Goal: Task Accomplishment & Management: Use online tool/utility

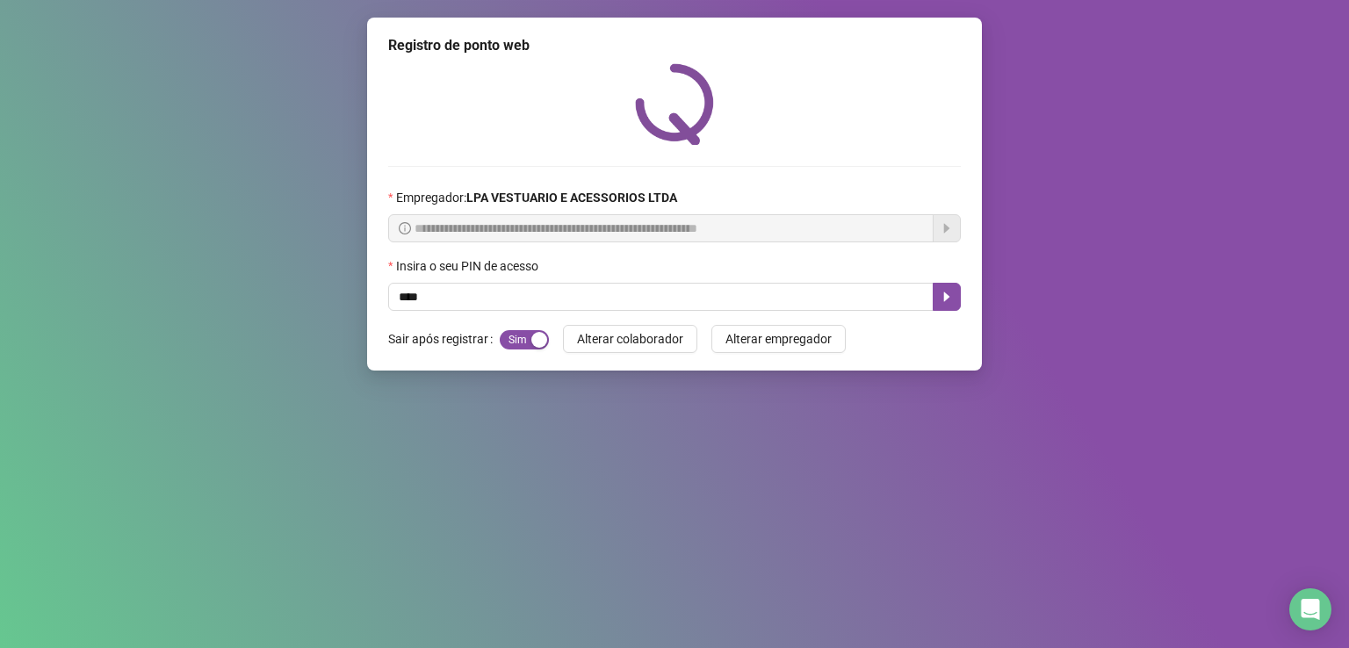
type input "*****"
click at [948, 299] on icon "caret-right" at bounding box center [947, 298] width 6 height 10
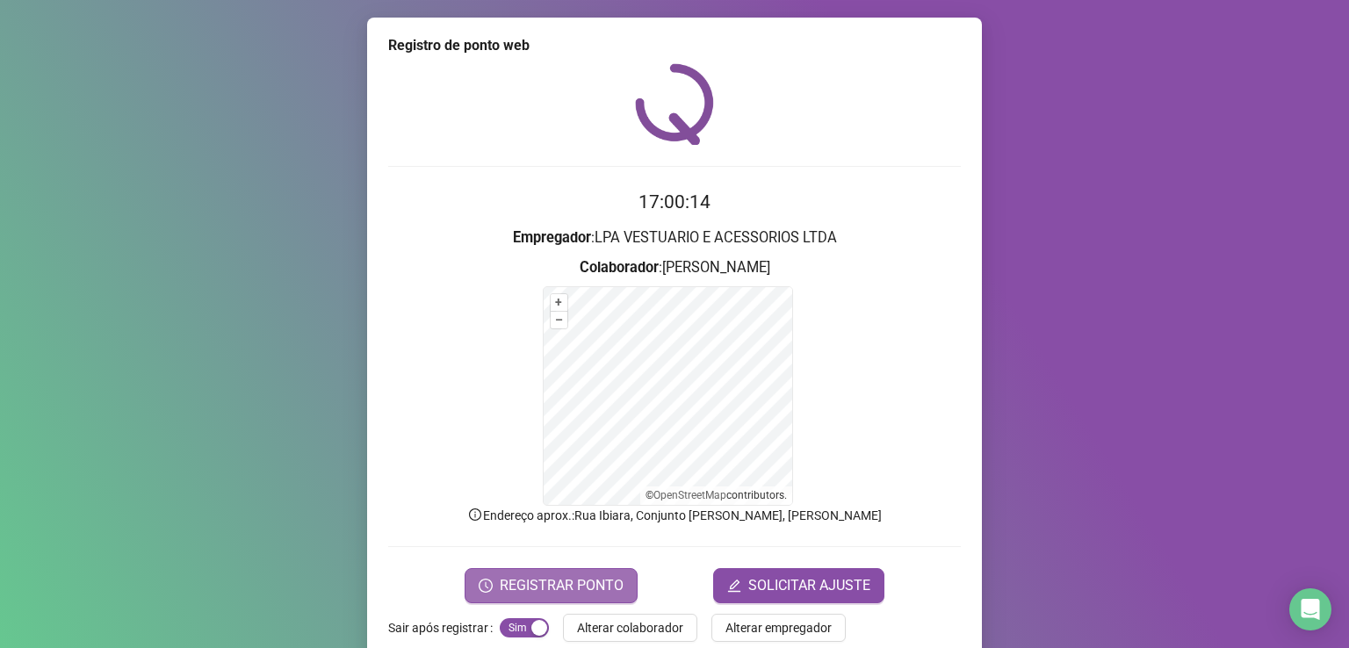
click at [576, 588] on span "REGISTRAR PONTO" at bounding box center [562, 585] width 124 height 21
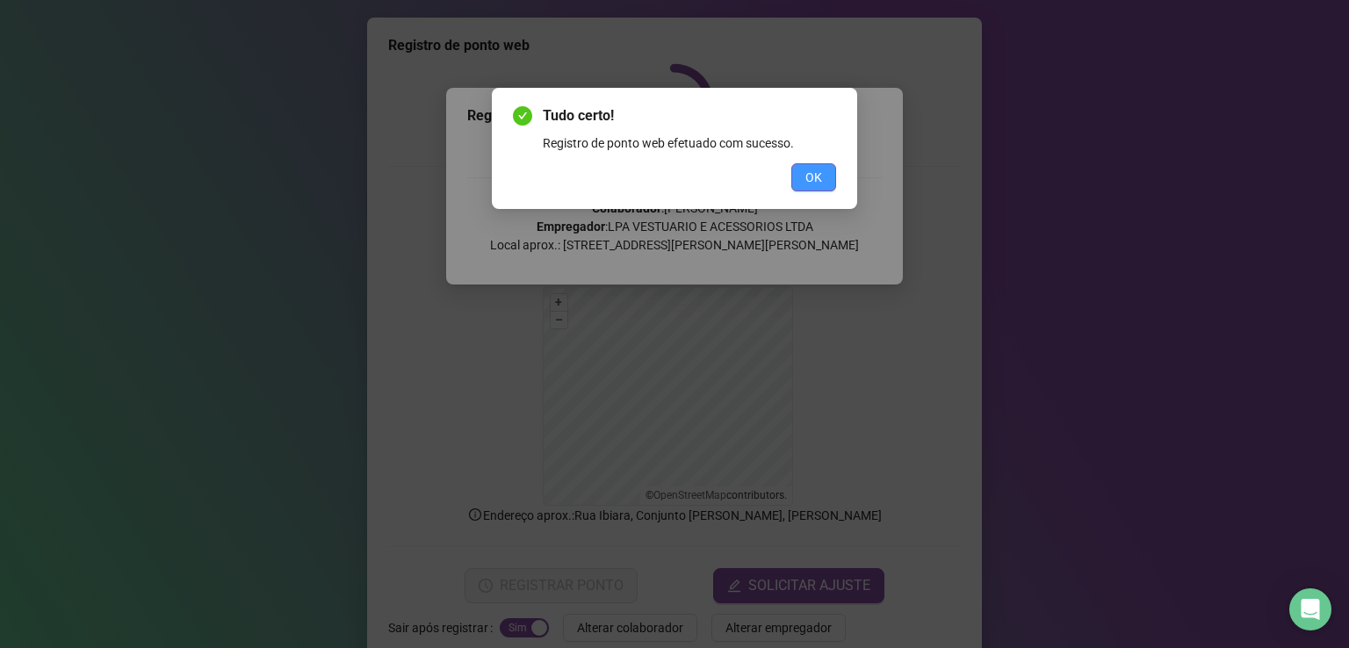
click at [817, 170] on span "OK" at bounding box center [814, 177] width 17 height 19
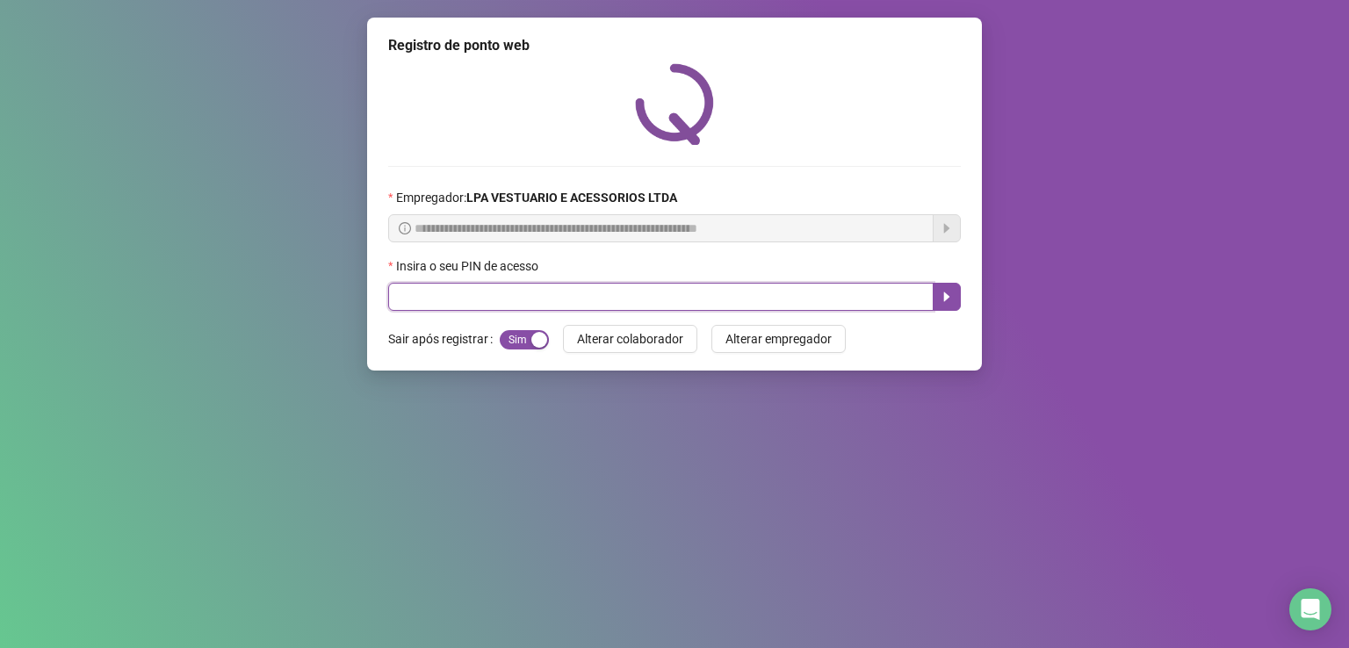
click at [446, 293] on input "text" at bounding box center [661, 297] width 546 height 28
type input "*****"
click at [944, 302] on icon "caret-right" at bounding box center [947, 298] width 6 height 10
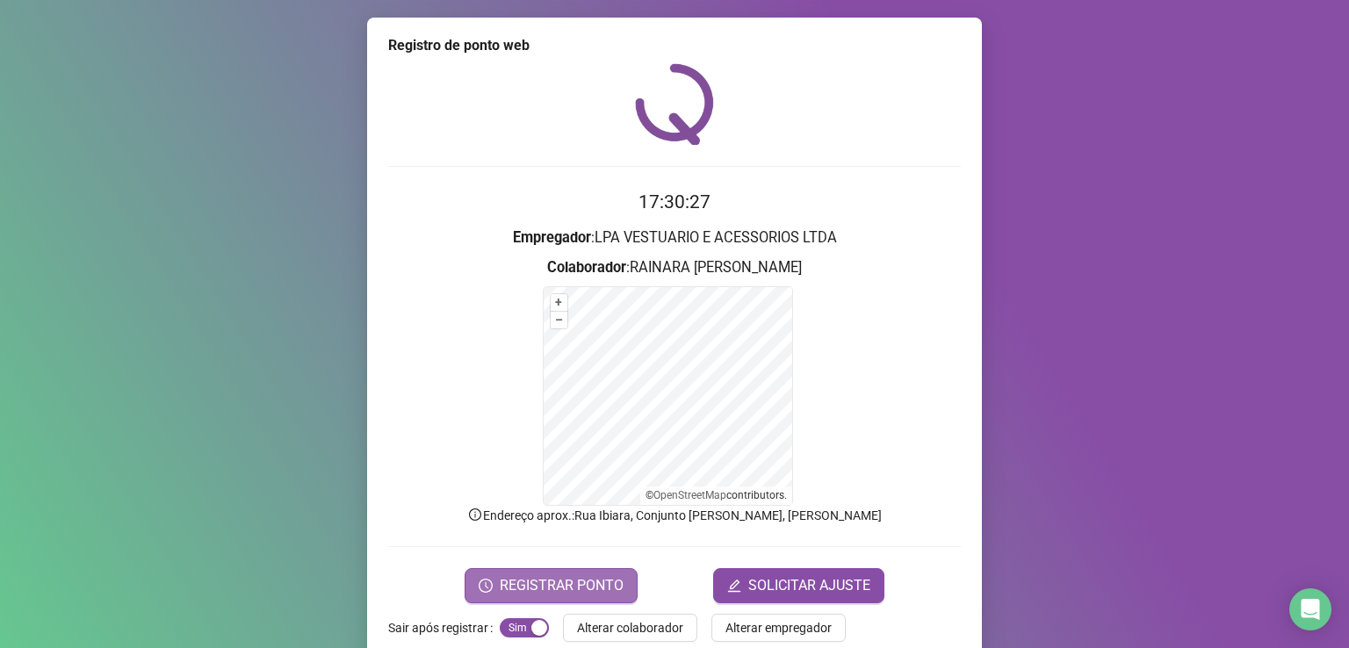
click at [531, 589] on span "REGISTRAR PONTO" at bounding box center [562, 585] width 124 height 21
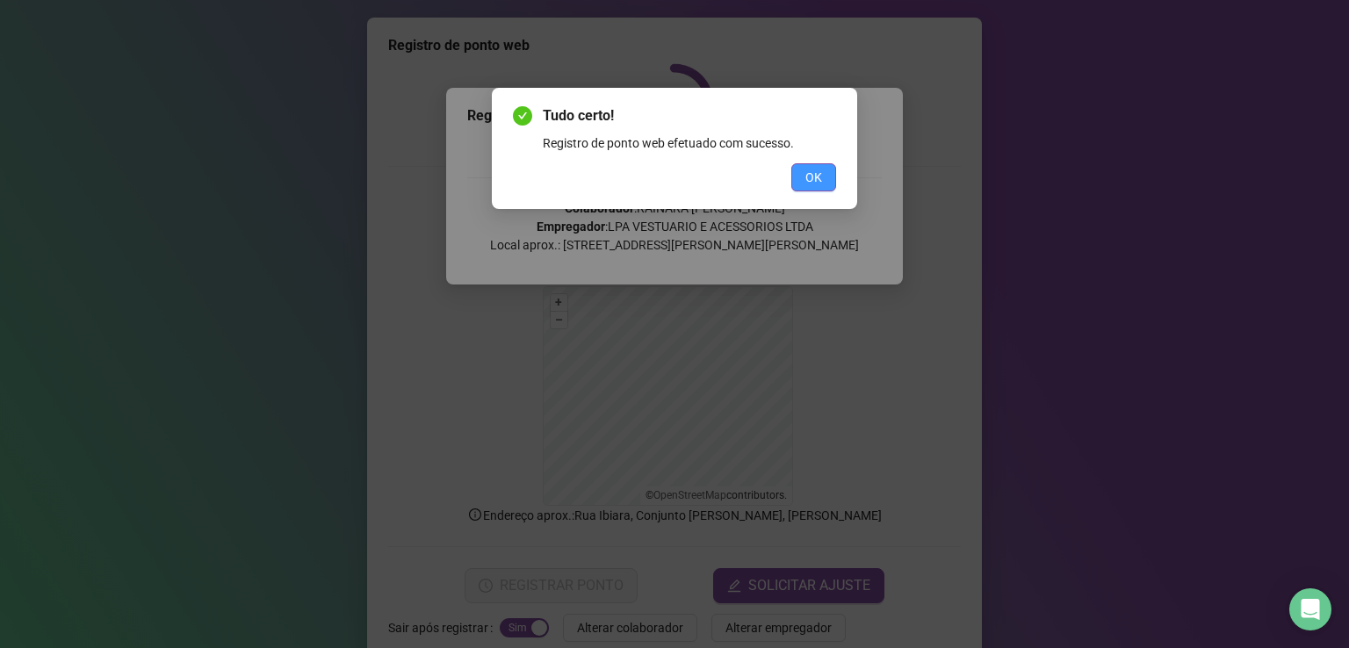
click at [819, 177] on span "OK" at bounding box center [814, 177] width 17 height 19
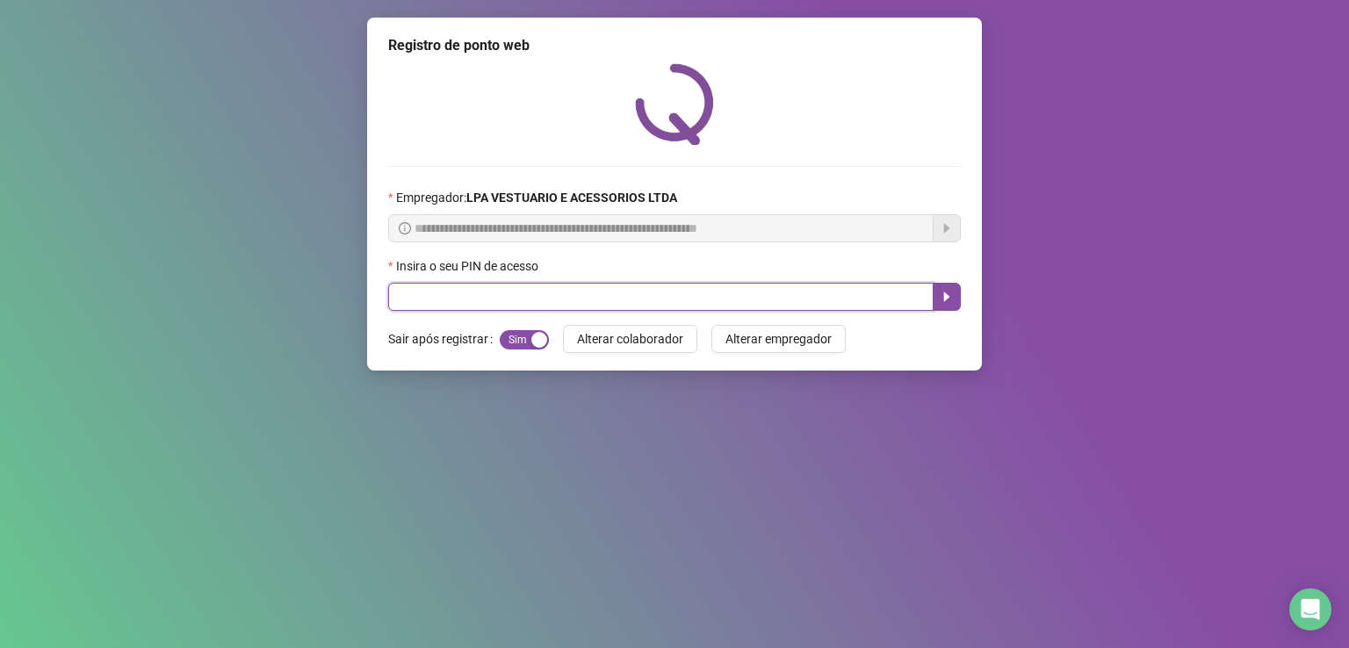
drag, startPoint x: 545, startPoint y: 289, endPoint x: 587, endPoint y: 293, distance: 42.3
click at [587, 293] on input "text" at bounding box center [661, 297] width 546 height 28
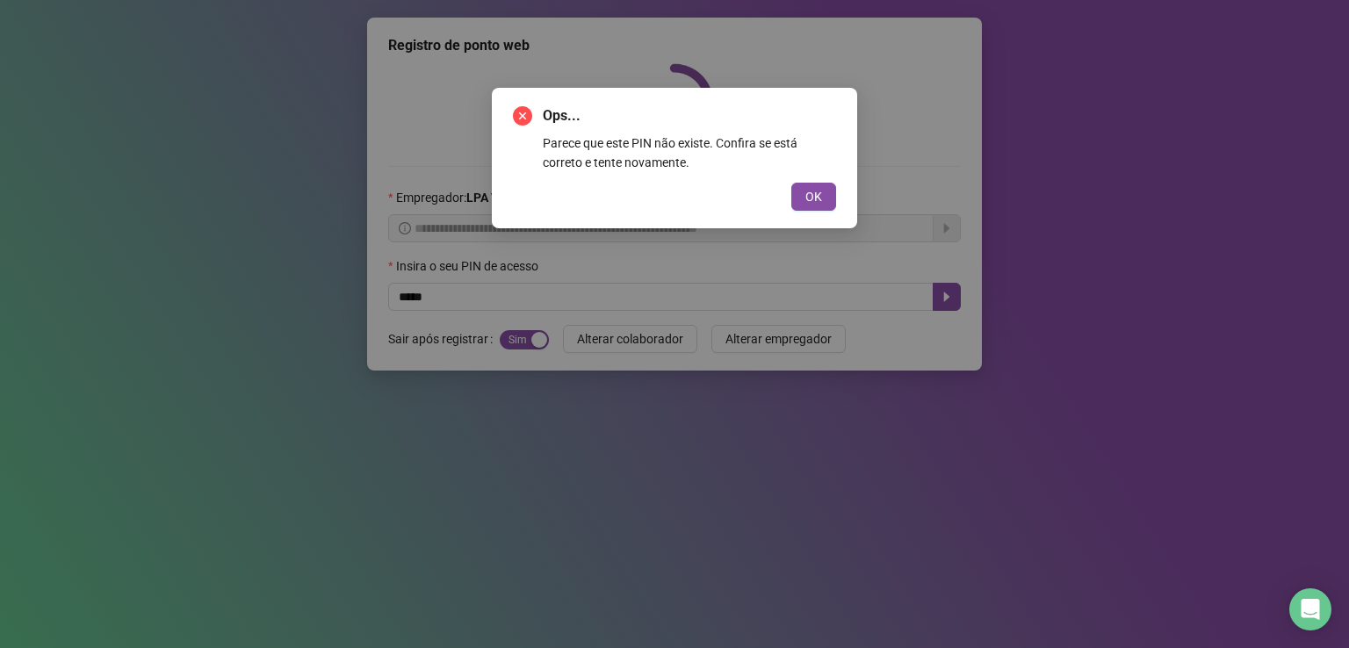
drag, startPoint x: 820, startPoint y: 204, endPoint x: 792, endPoint y: 218, distance: 30.6
click at [823, 204] on button "OK" at bounding box center [813, 197] width 45 height 28
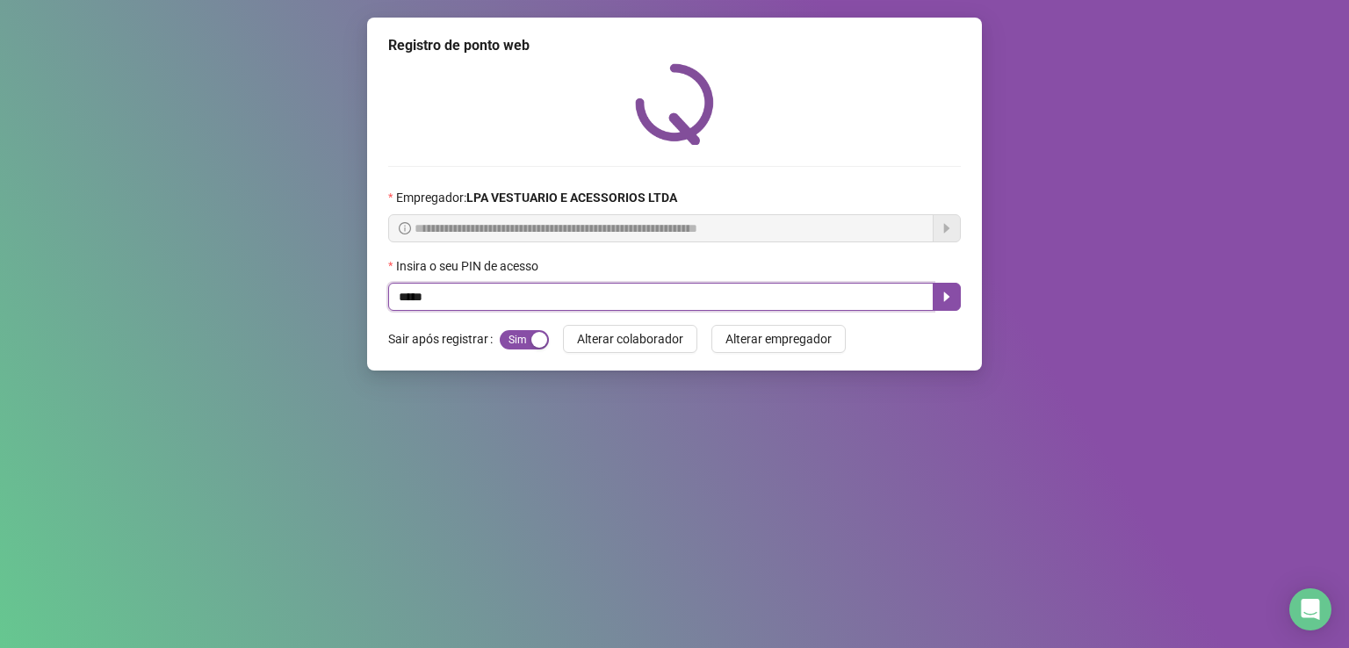
type input "*****"
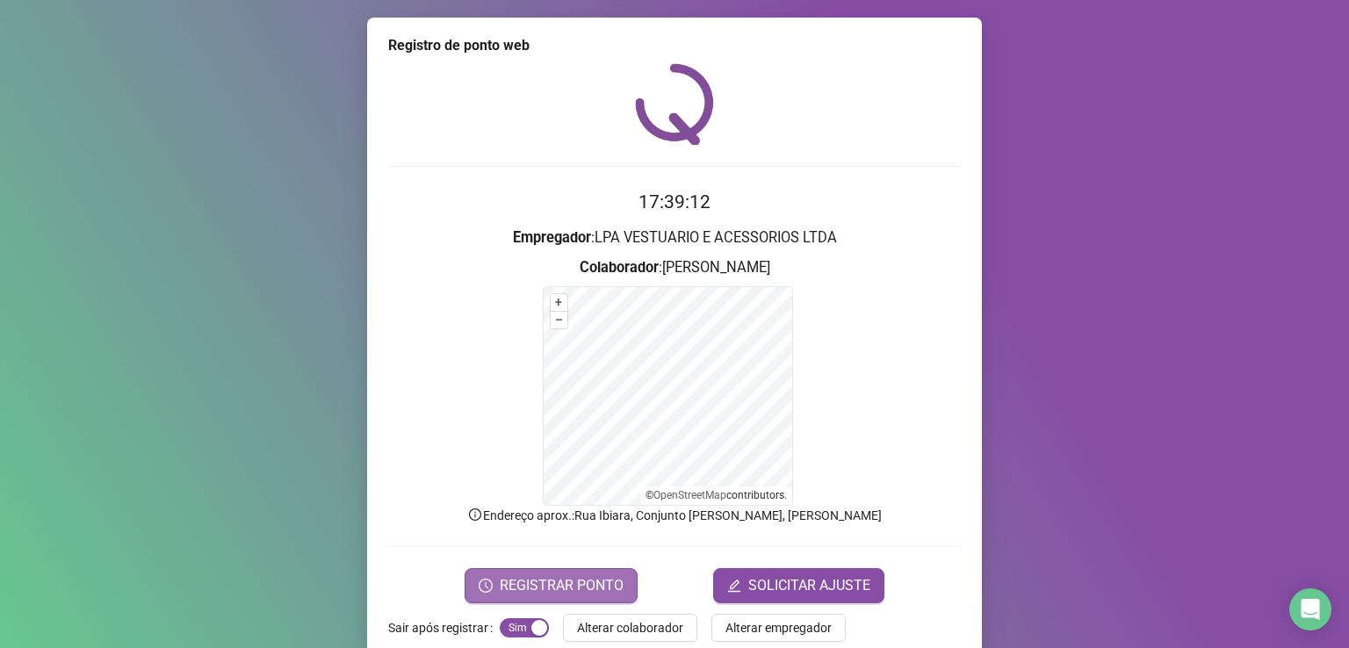
click at [548, 588] on span "REGISTRAR PONTO" at bounding box center [562, 585] width 124 height 21
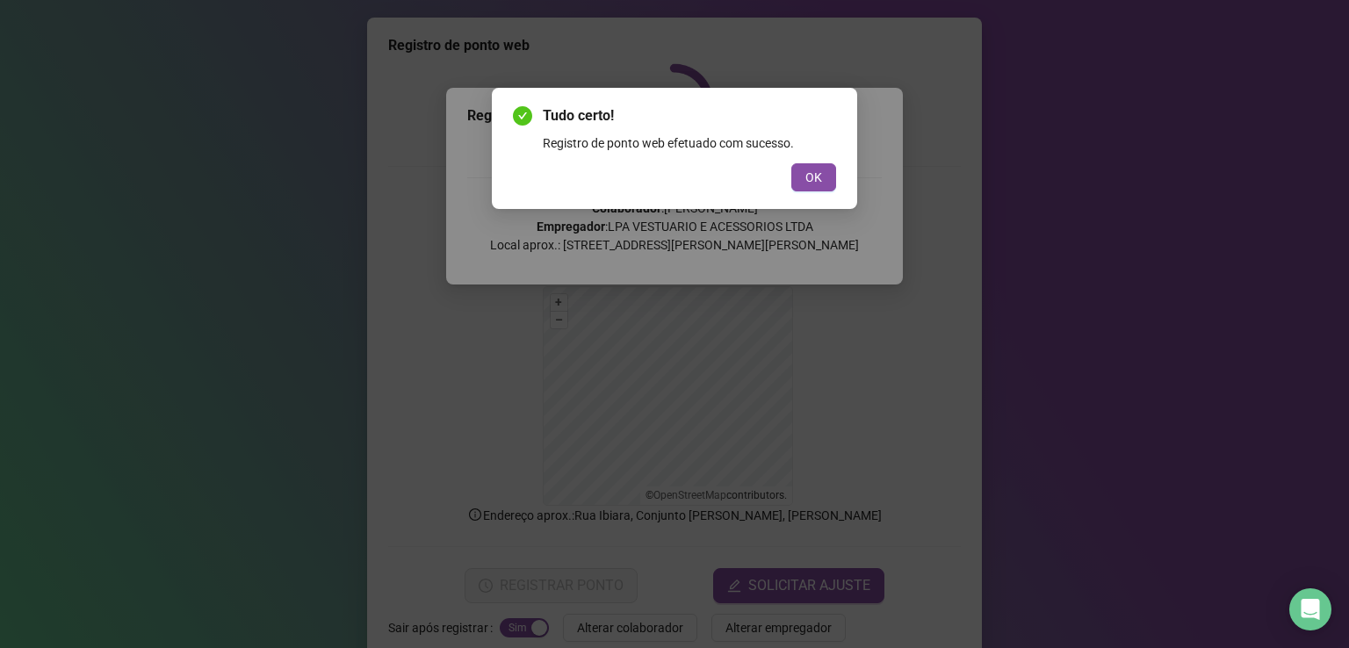
click at [806, 173] on span "OK" at bounding box center [814, 177] width 17 height 19
